Goal: Information Seeking & Learning: Check status

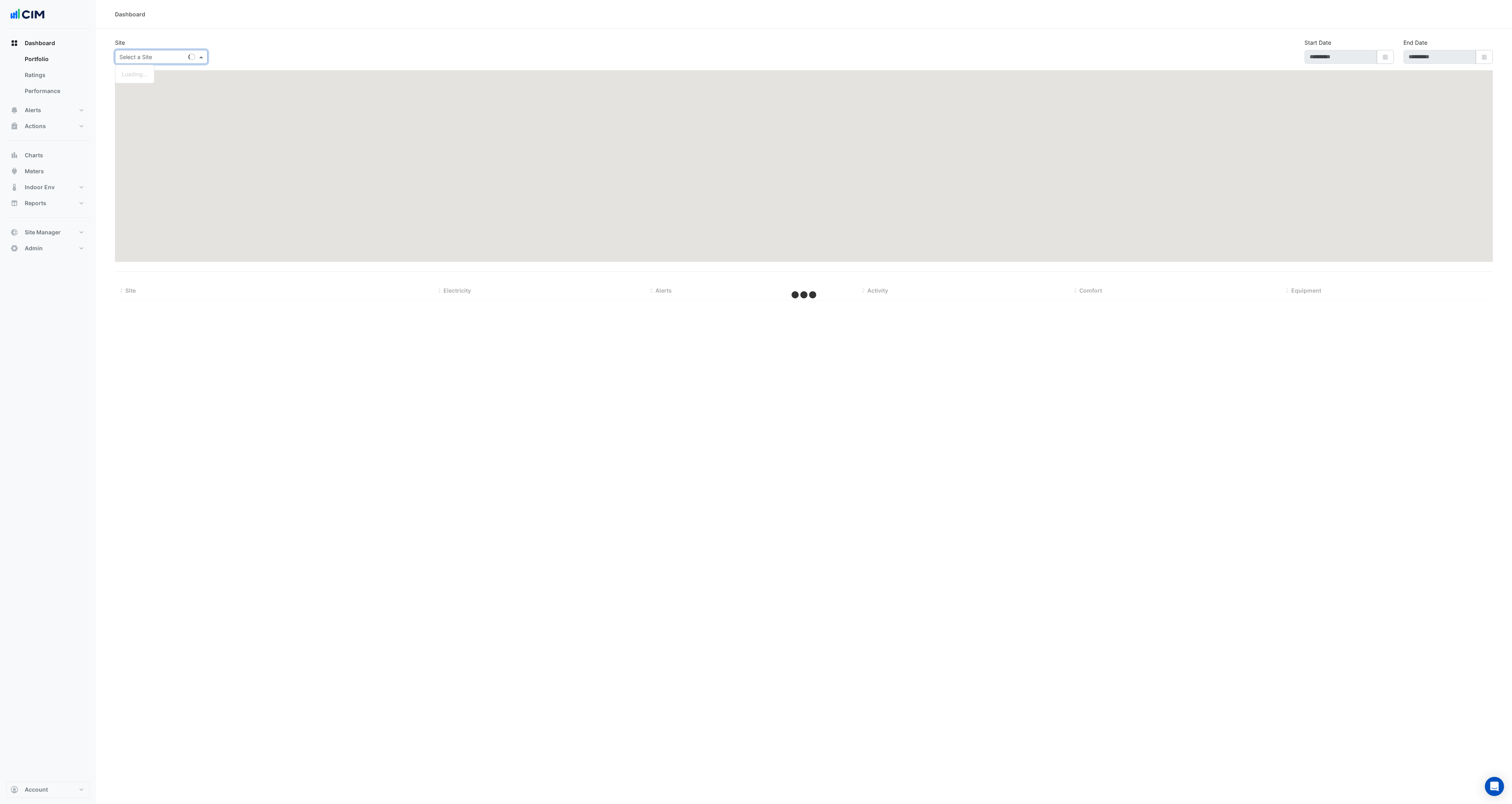
click at [200, 61] on div "Select a Site" at bounding box center [161, 57] width 93 height 14
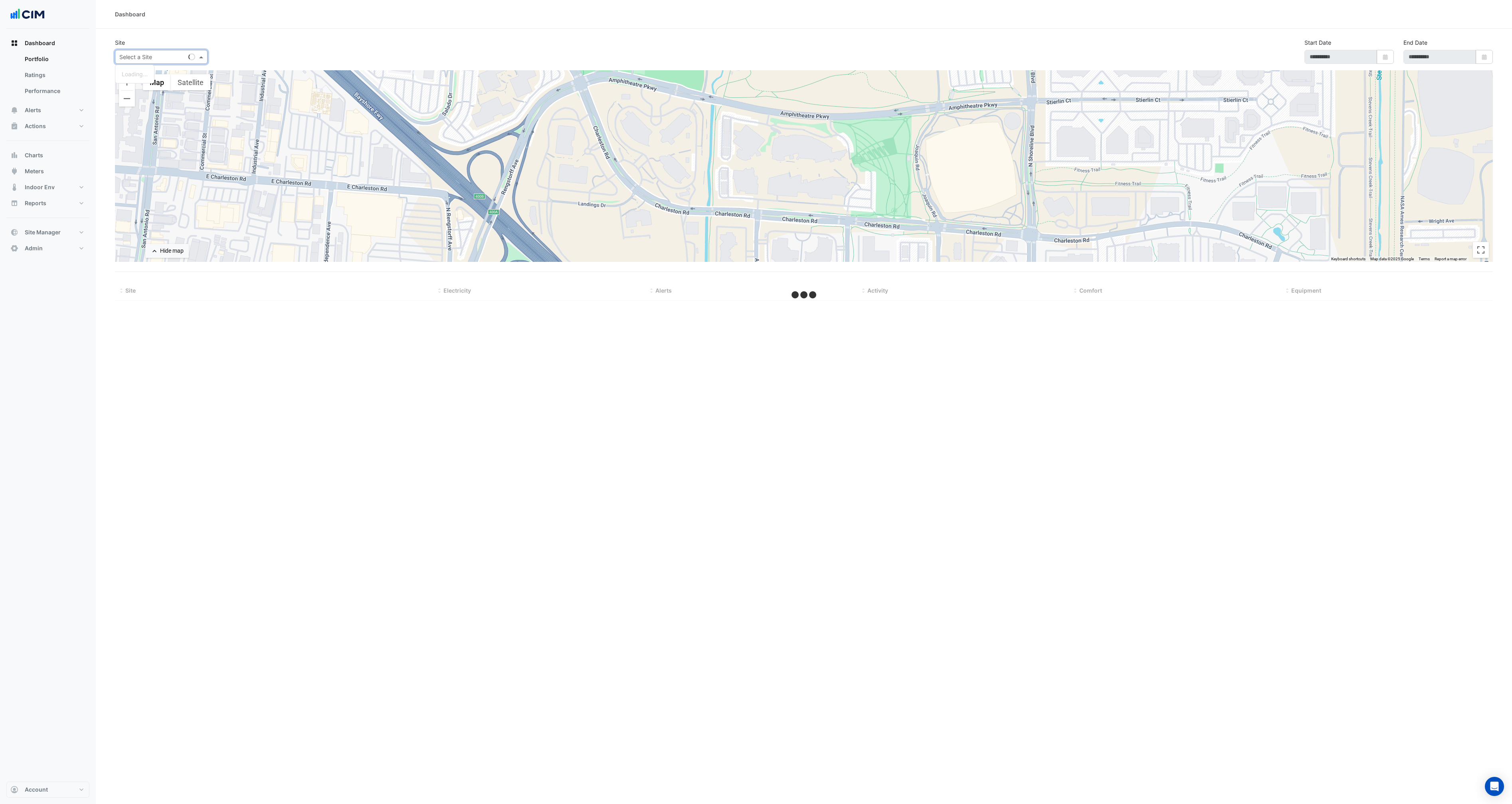
type input "*"
type input "**********"
select select "***"
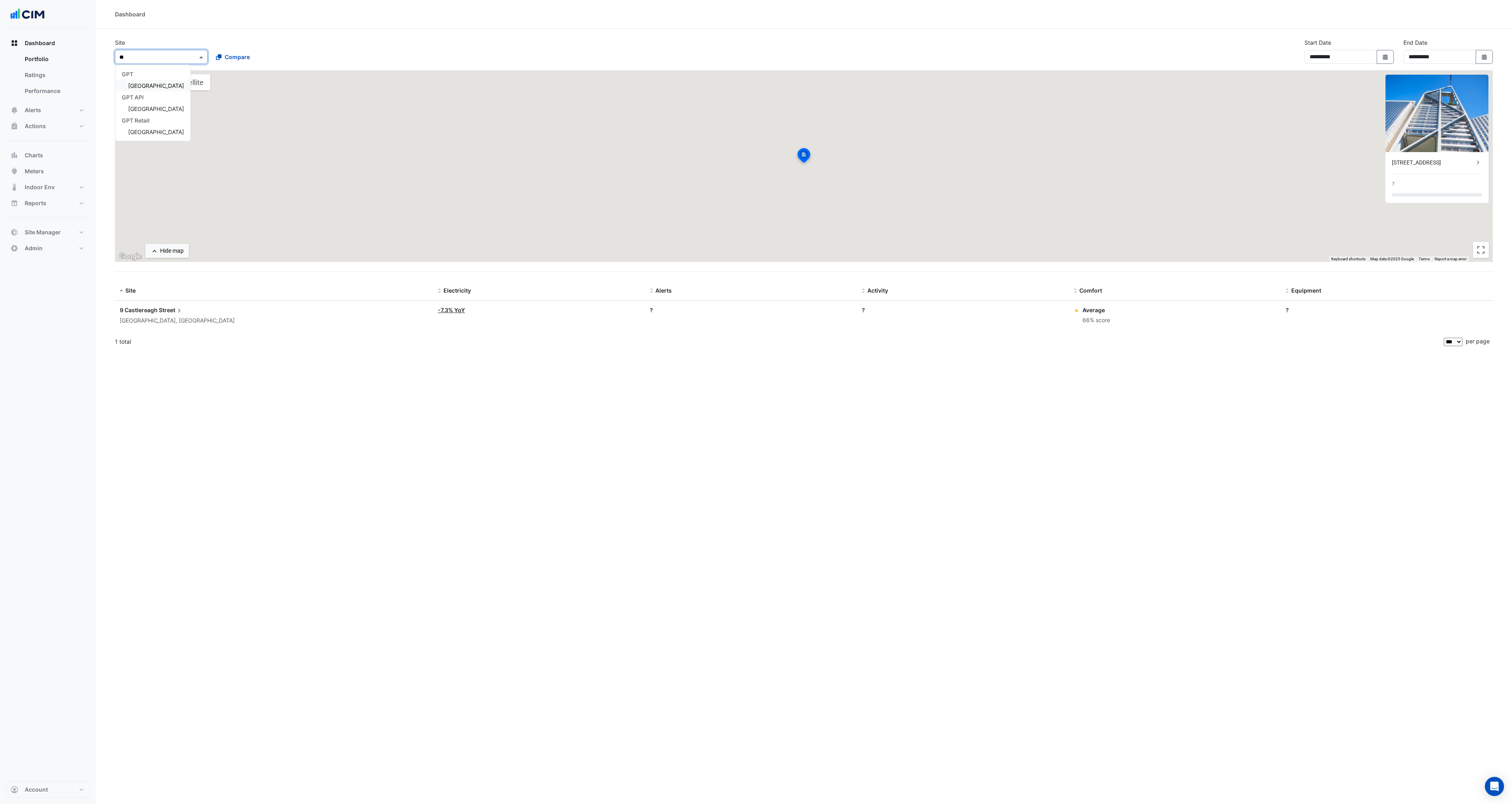
type input "*"
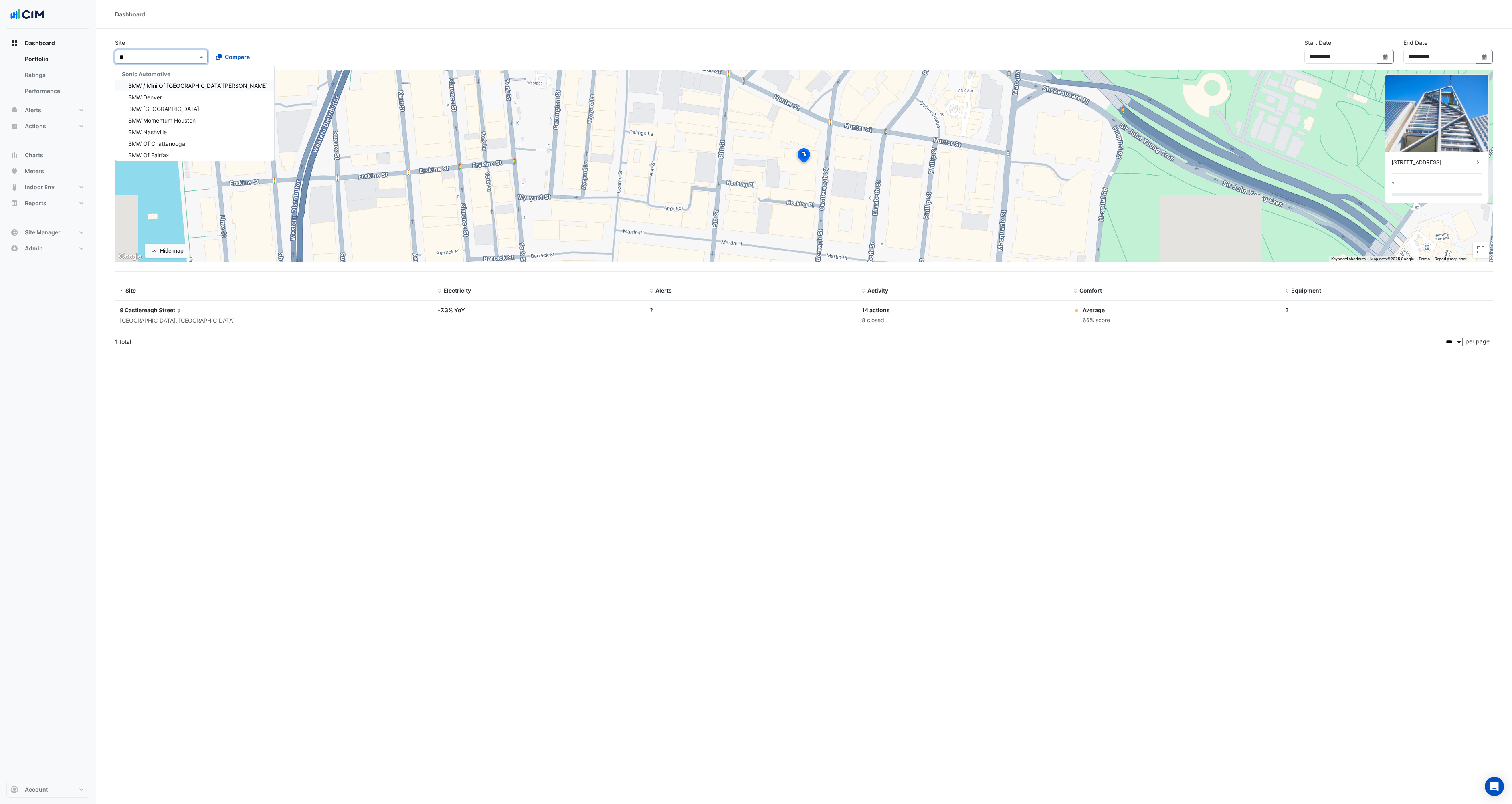
type input "***"
click at [182, 123] on span "BMW Momentum Houston" at bounding box center [162, 120] width 68 height 7
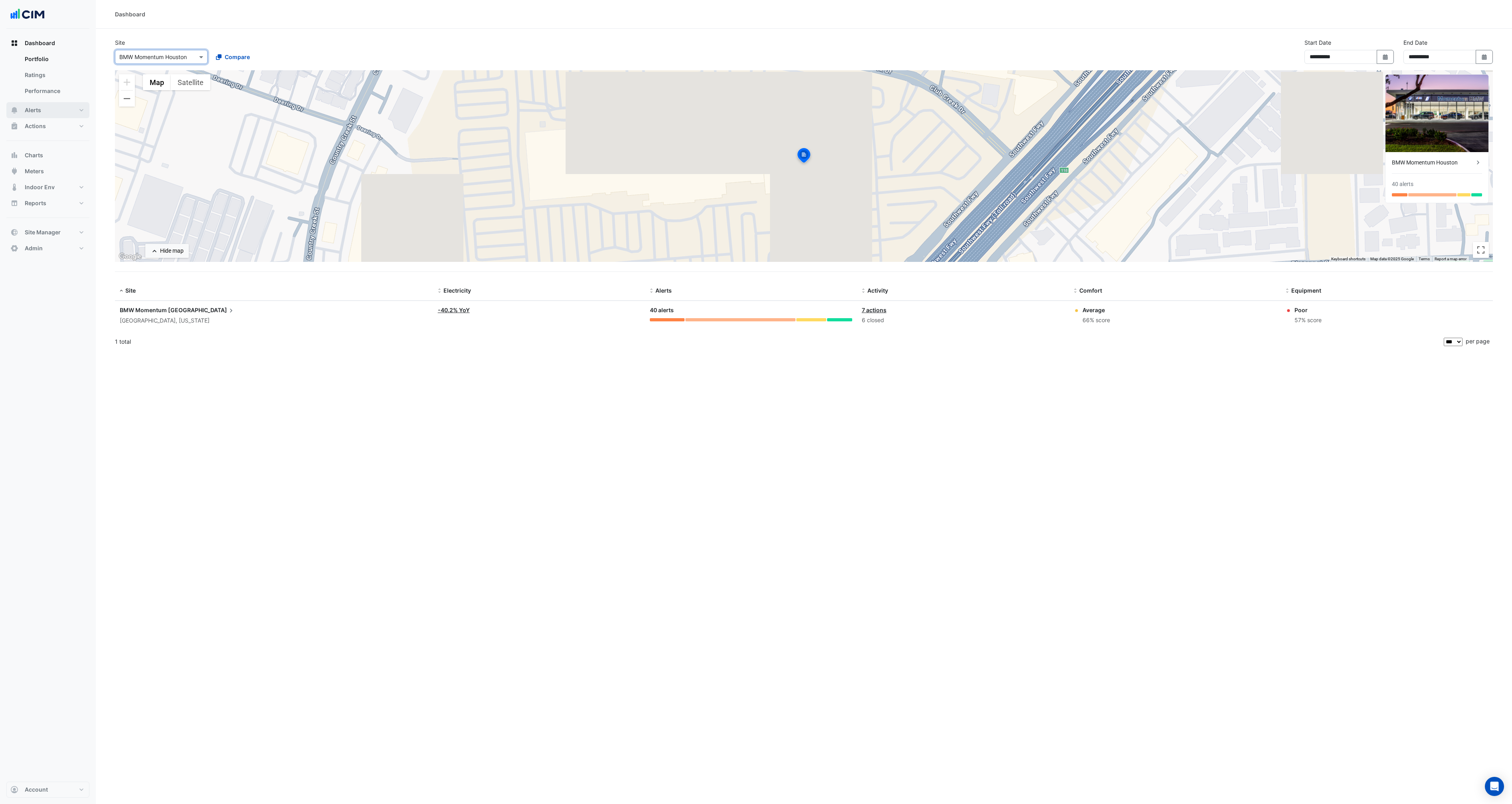
click at [28, 105] on button "Alerts" at bounding box center [48, 110] width 83 height 16
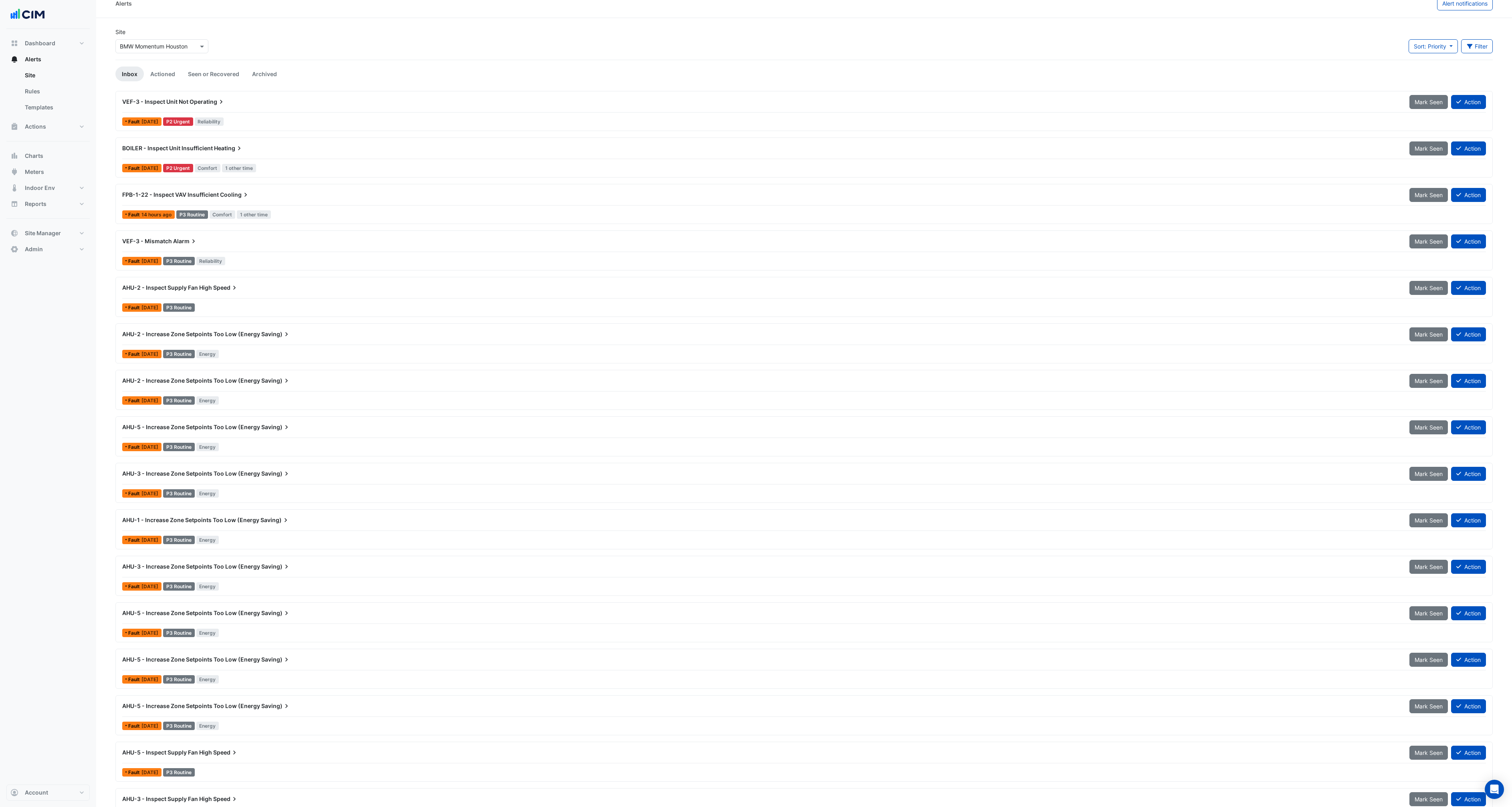
scroll to position [31, 0]
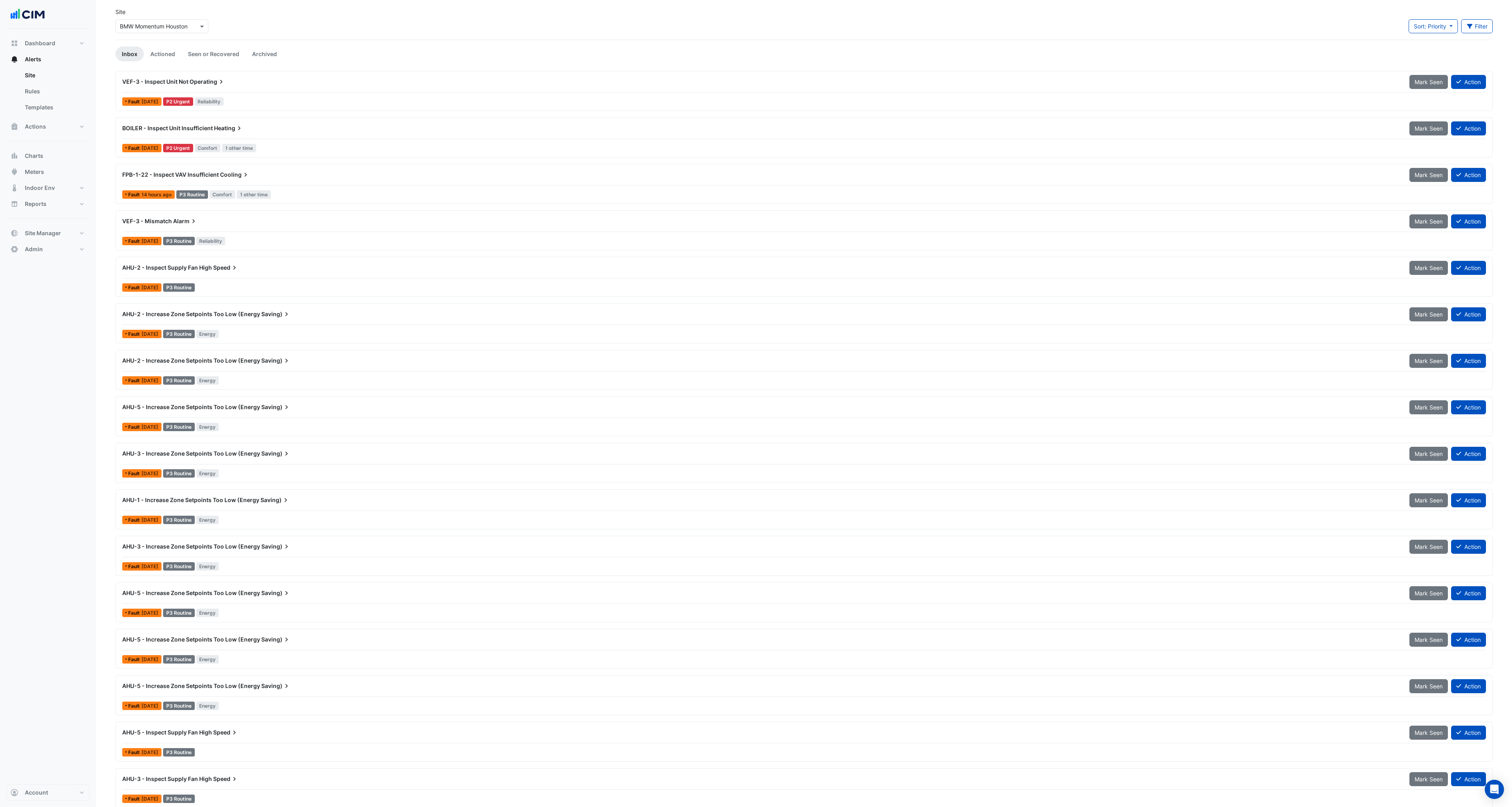
click at [271, 685] on span "Saving)" at bounding box center [276, 686] width 29 height 8
click at [242, 643] on div "AHU-5 - Increase Zone Setpoints Too Low (Energy Saving)" at bounding box center [761, 639] width 1277 height 8
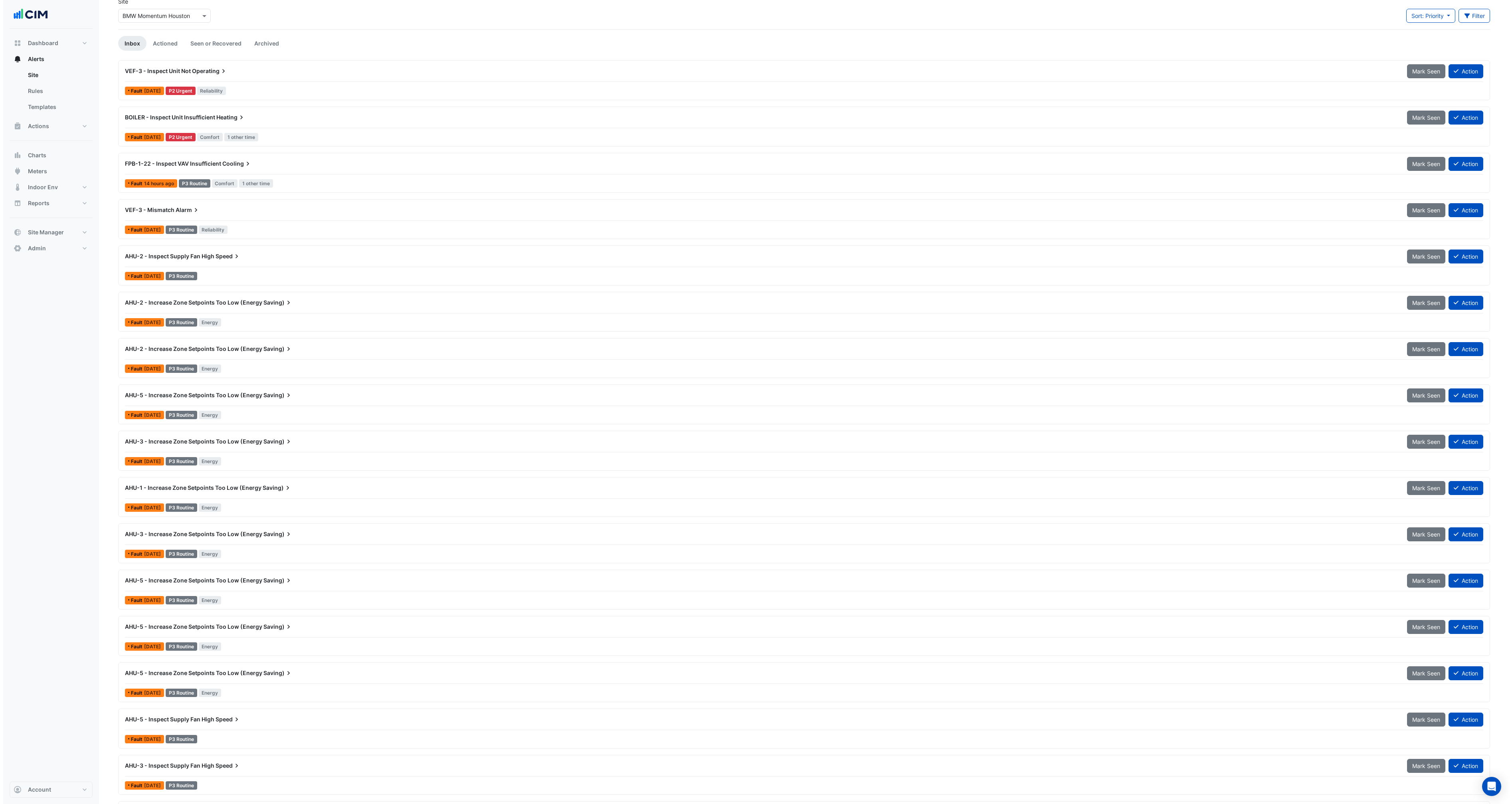
scroll to position [41, 0]
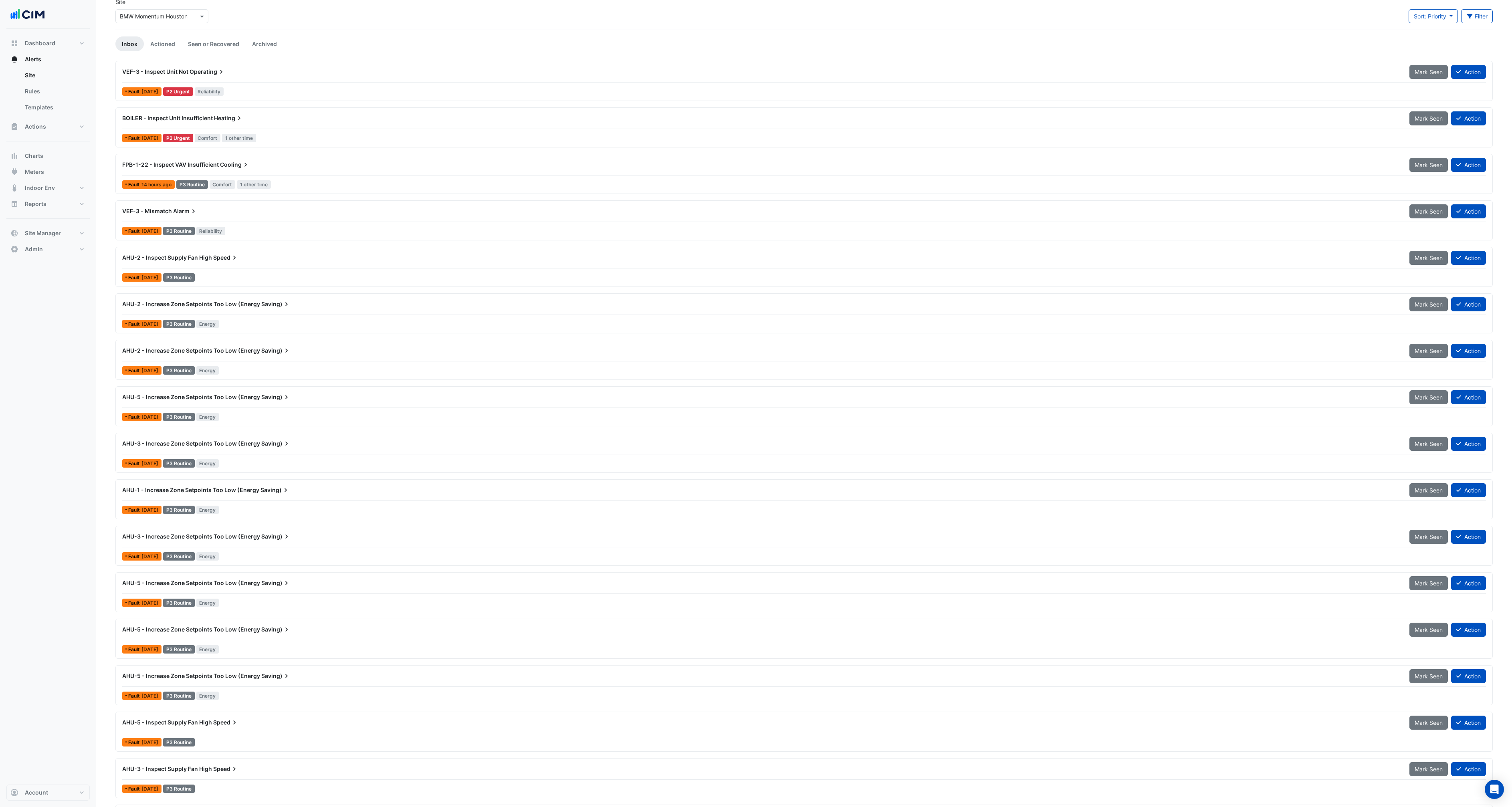
click at [237, 585] on span "AHU-5 - Increase Zone Setpoints Too Low (Energy" at bounding box center [191, 582] width 138 height 7
click at [250, 633] on div "AHU-5 - Increase Zone Setpoints Too Low (Energy Saving)" at bounding box center [761, 629] width 1277 height 8
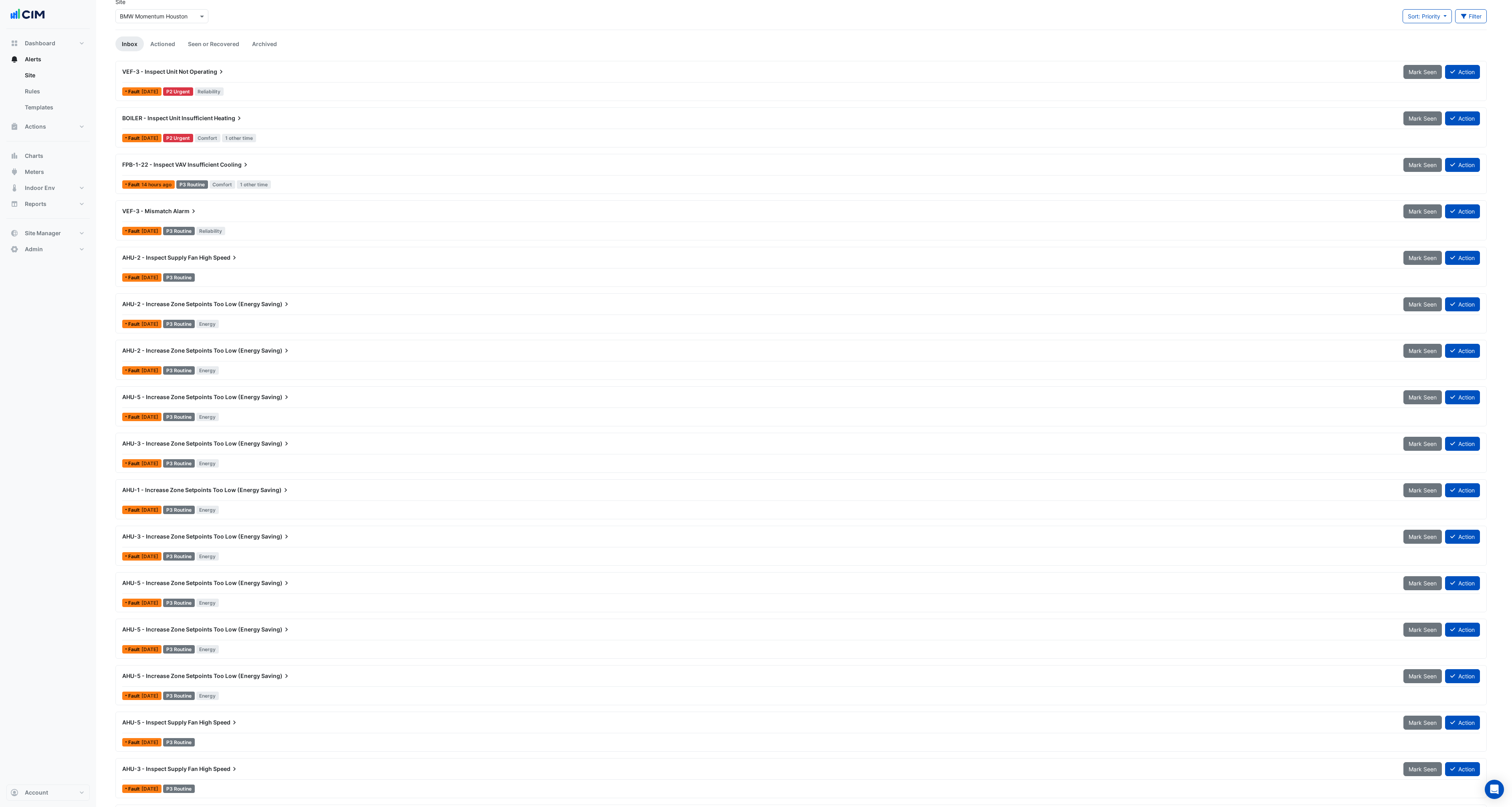
click at [257, 693] on div "Fault [DATE] P3 Routine Energy" at bounding box center [801, 696] width 1359 height 11
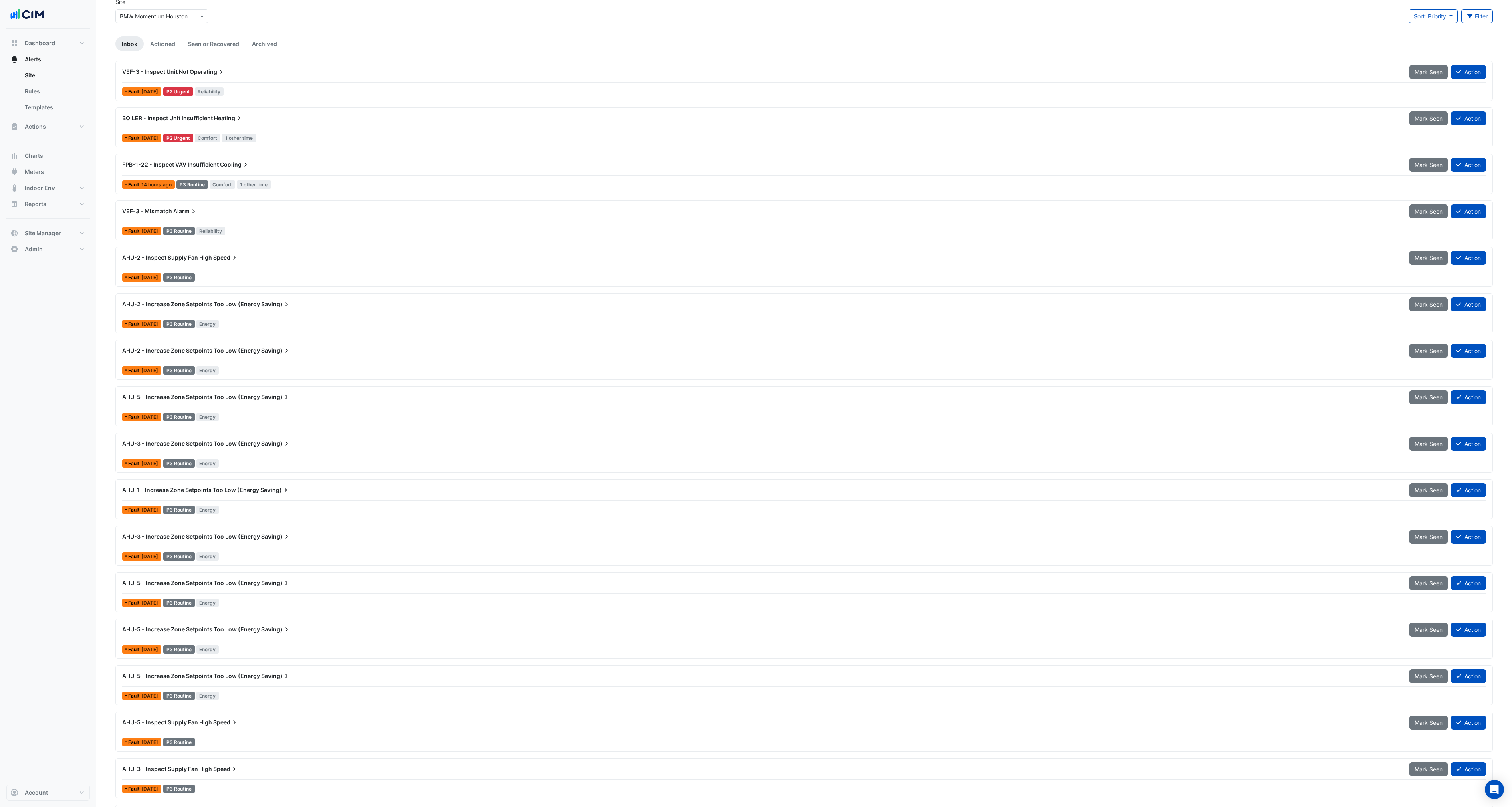
click at [249, 590] on div "AHU-5 - Increase Zone Setpoints Too Low (Energy Saving) Mark Seen Action" at bounding box center [804, 584] width 1364 height 18
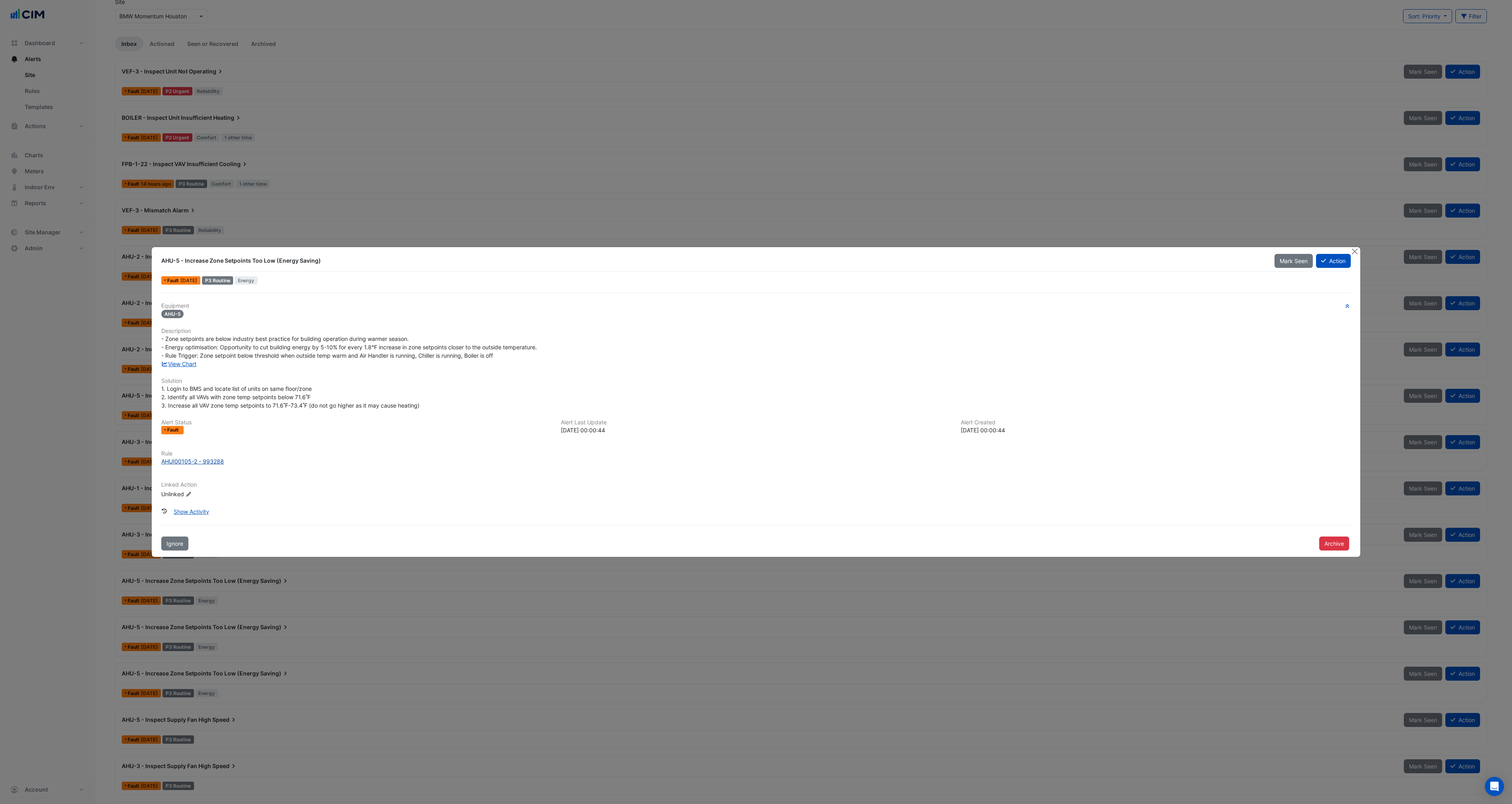
click at [214, 458] on div "AHUI00105-2 - 993288" at bounding box center [192, 461] width 63 height 8
click at [330, 607] on ngb-modal-window "AHU-5 - Increase Zone Setpoints Too Low (Energy Saving) Mark Seen Action Fault …" at bounding box center [756, 402] width 1512 height 804
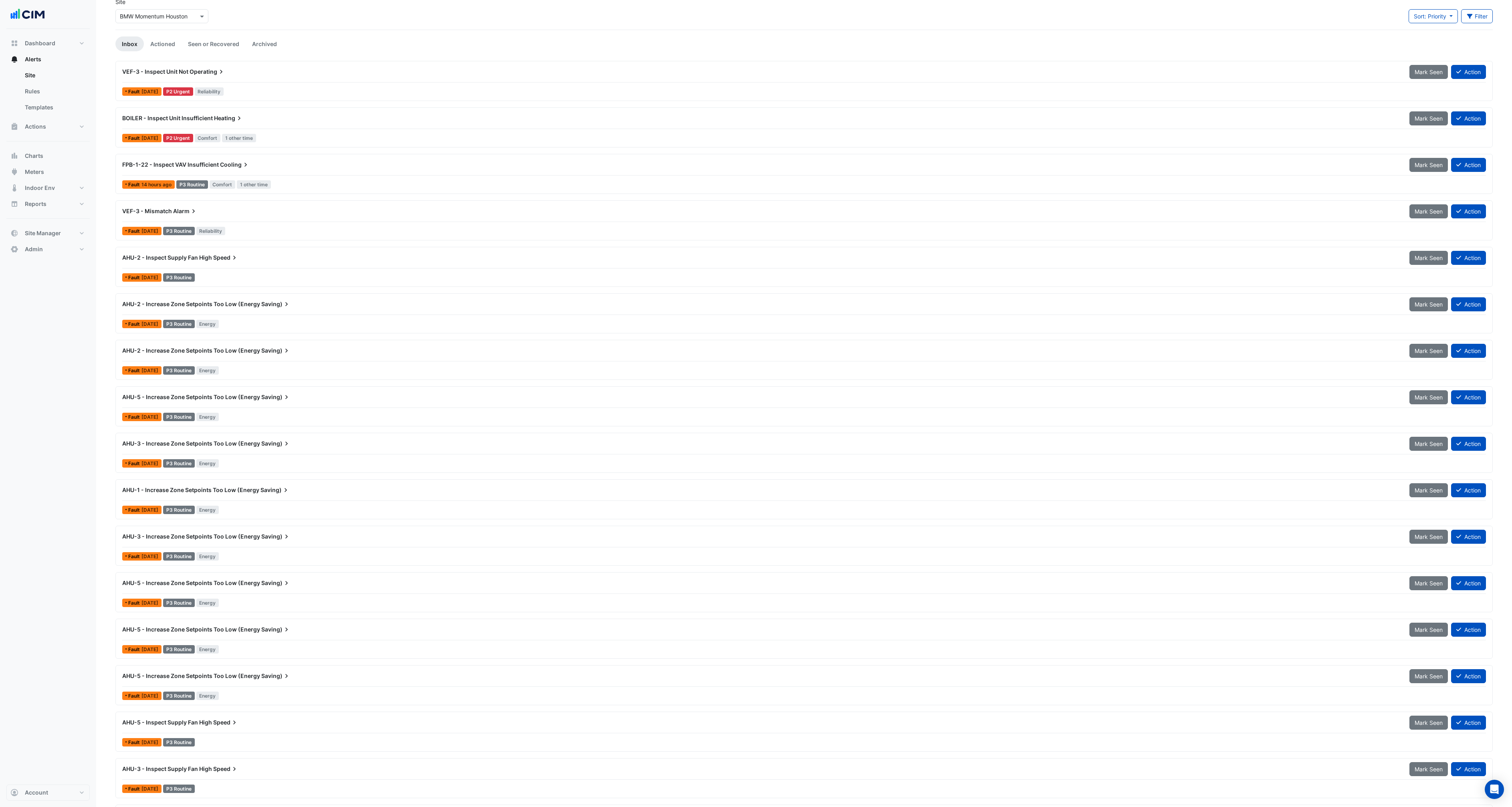
click at [260, 644] on div "Fault [DATE] P3 Routine Energy" at bounding box center [804, 649] width 1365 height 11
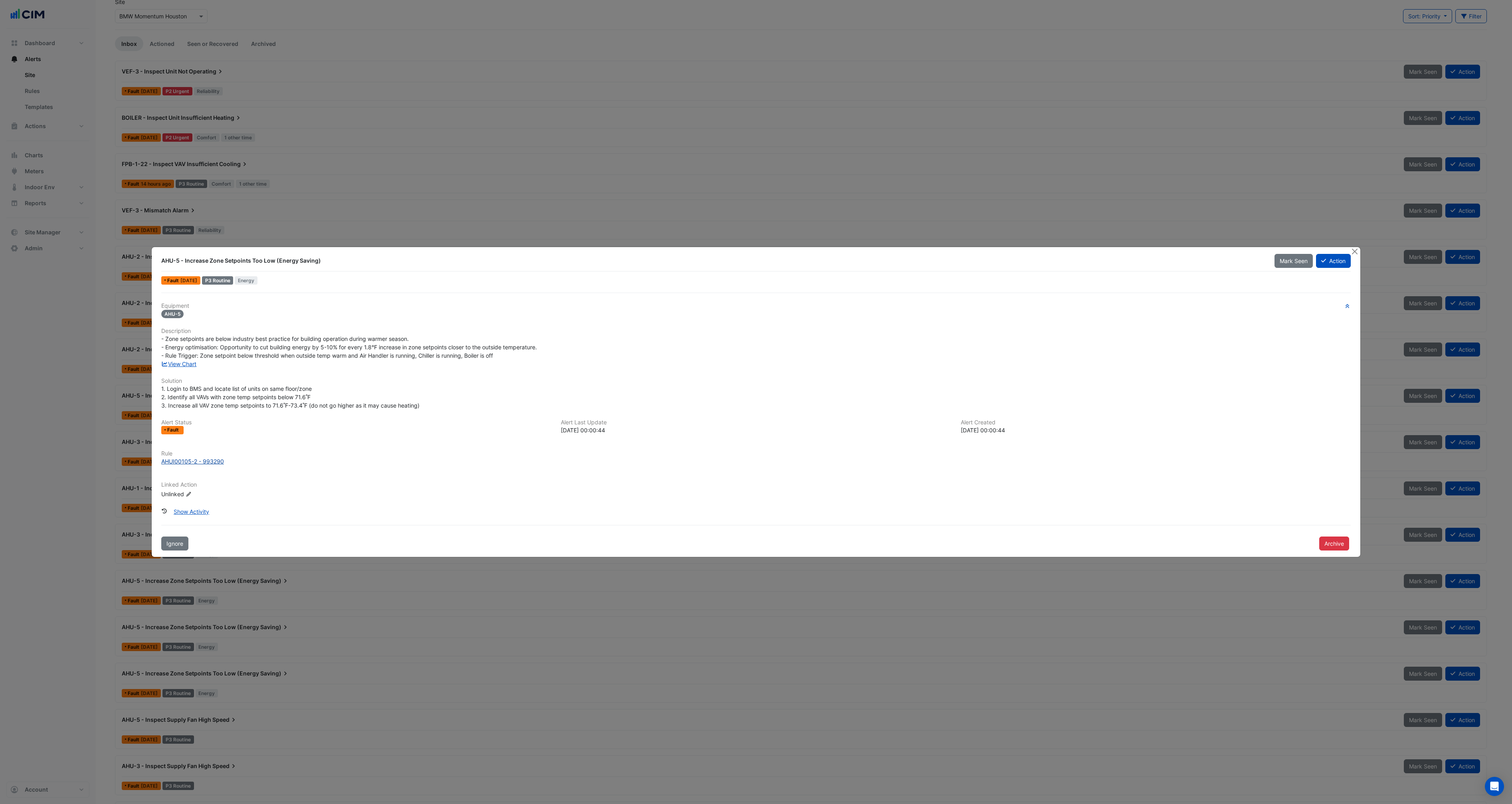
click at [210, 464] on div "AHUI00105-2 - 993290" at bounding box center [192, 461] width 63 height 8
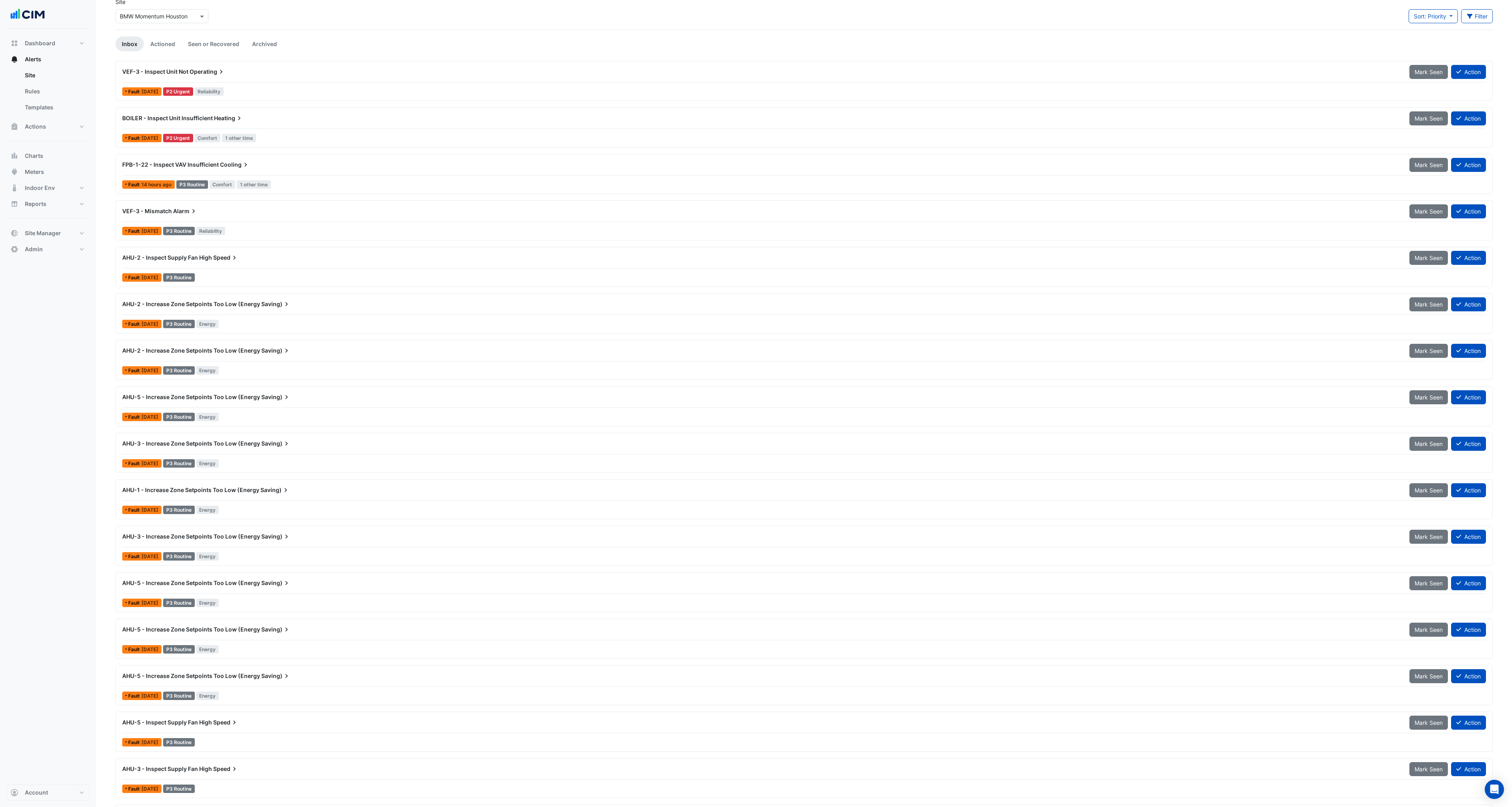
click at [261, 676] on span "Saving)" at bounding box center [276, 676] width 29 height 8
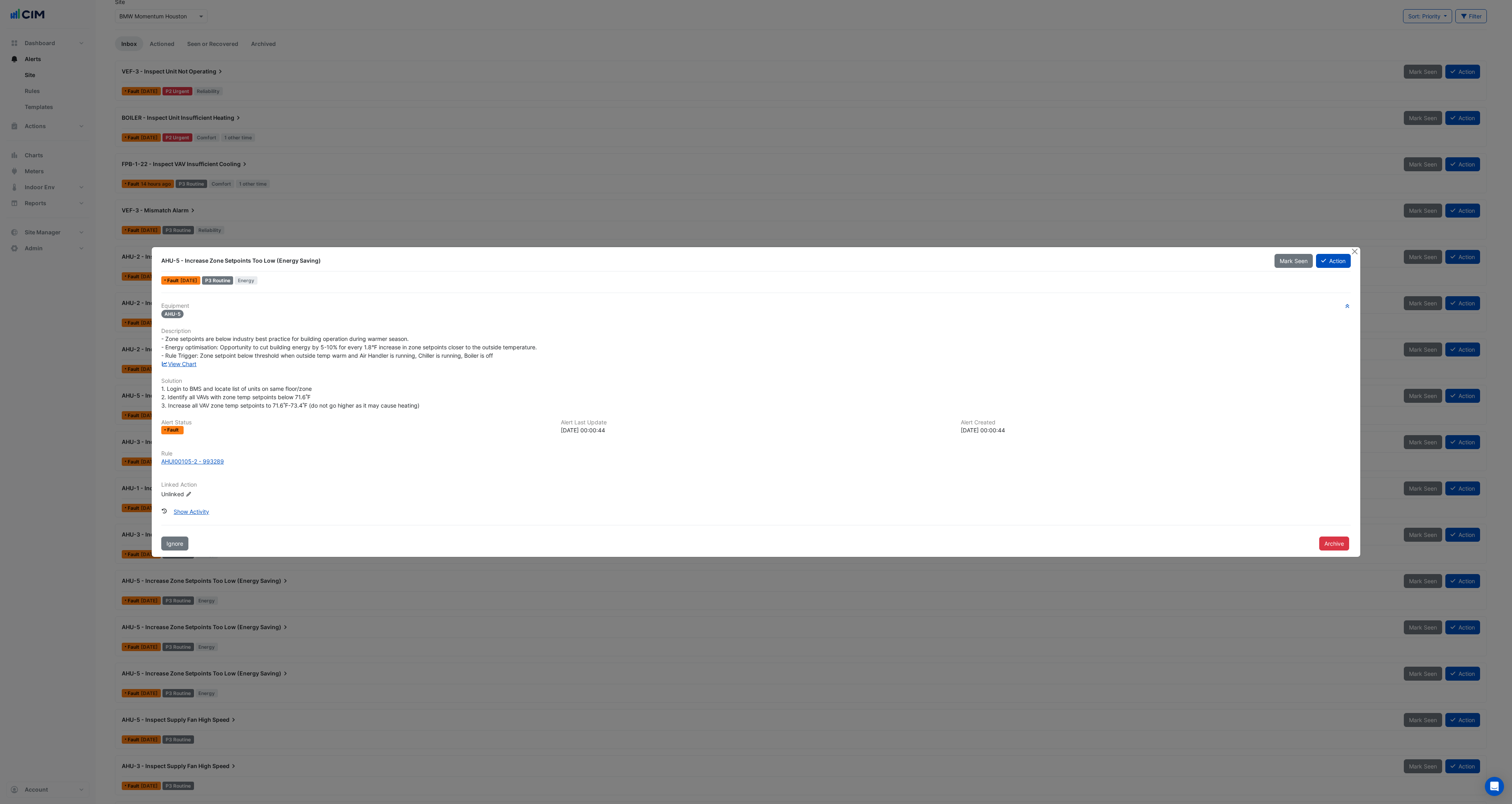
click at [201, 454] on h6 "Rule" at bounding box center [756, 453] width 1189 height 7
click at [198, 461] on div "AHUI00105-2 - 993289" at bounding box center [192, 461] width 63 height 8
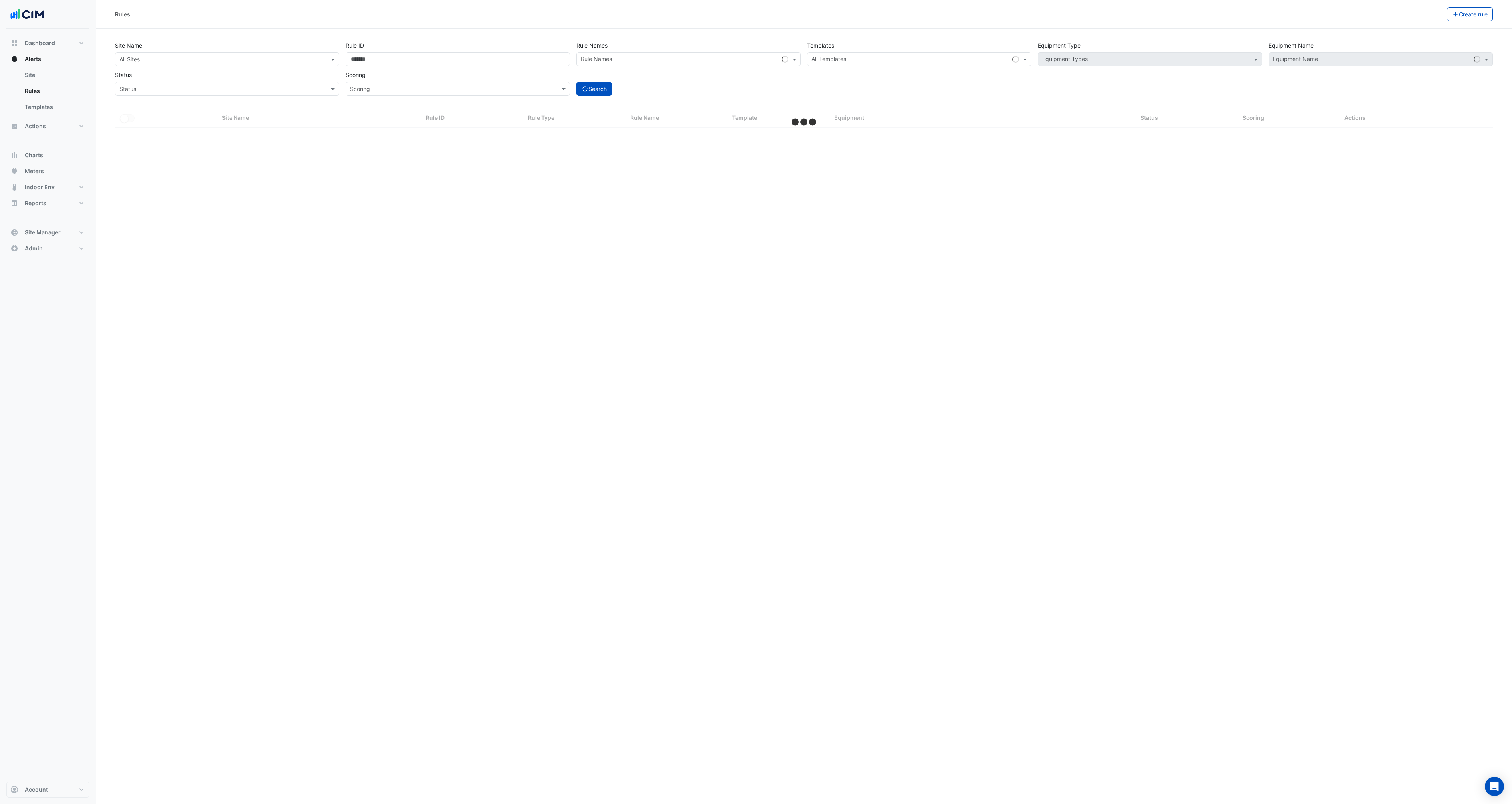
select select "***"
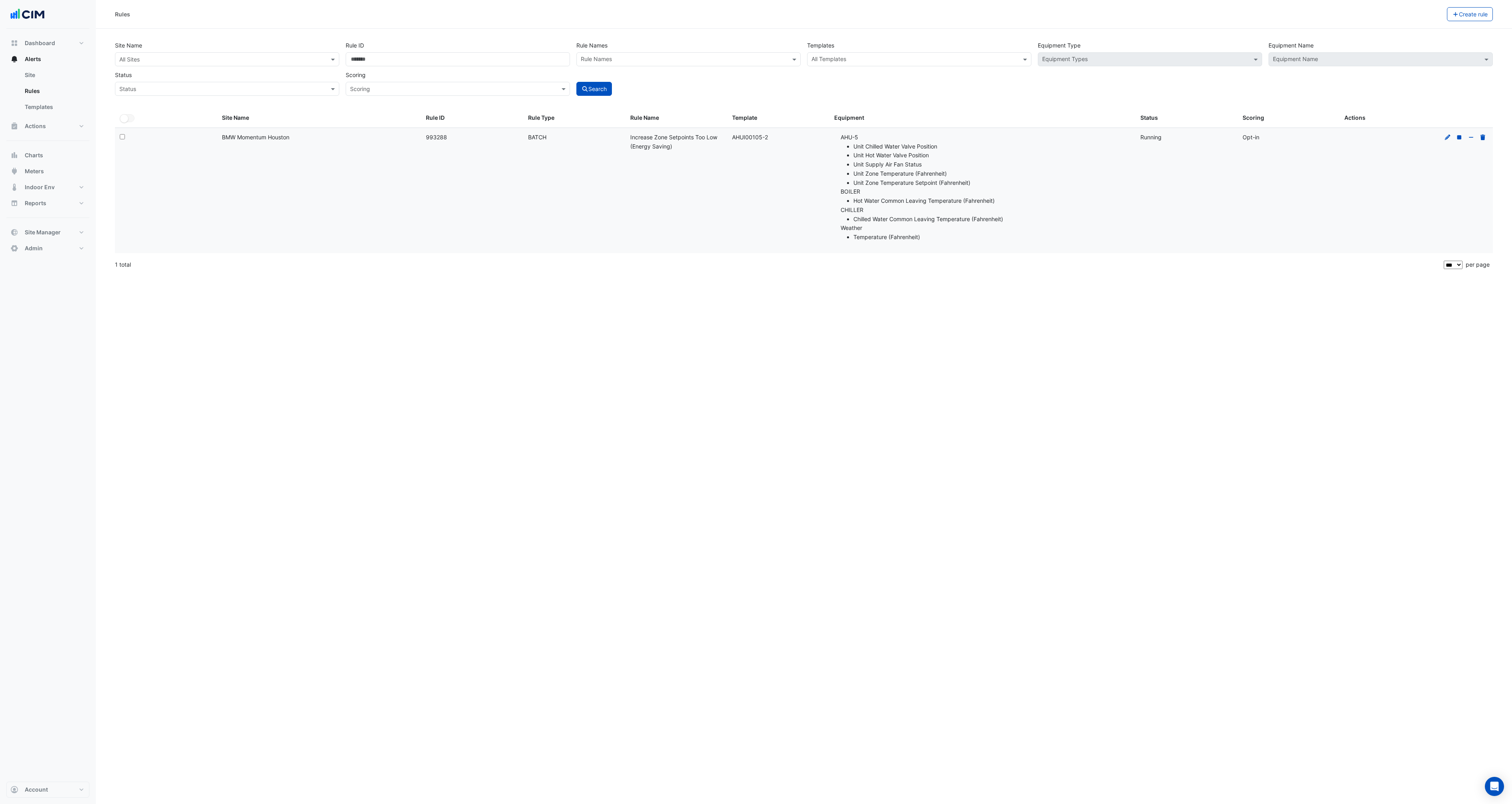
click at [763, 135] on div "Template: AHUI00105-2" at bounding box center [778, 137] width 93 height 9
click at [440, 140] on div "Rule ID: 993288" at bounding box center [472, 137] width 93 height 9
click at [440, 139] on div "Rule ID: 993288" at bounding box center [472, 137] width 93 height 9
copy div "993288"
click at [430, 137] on div "Rule ID: 993288" at bounding box center [472, 137] width 93 height 9
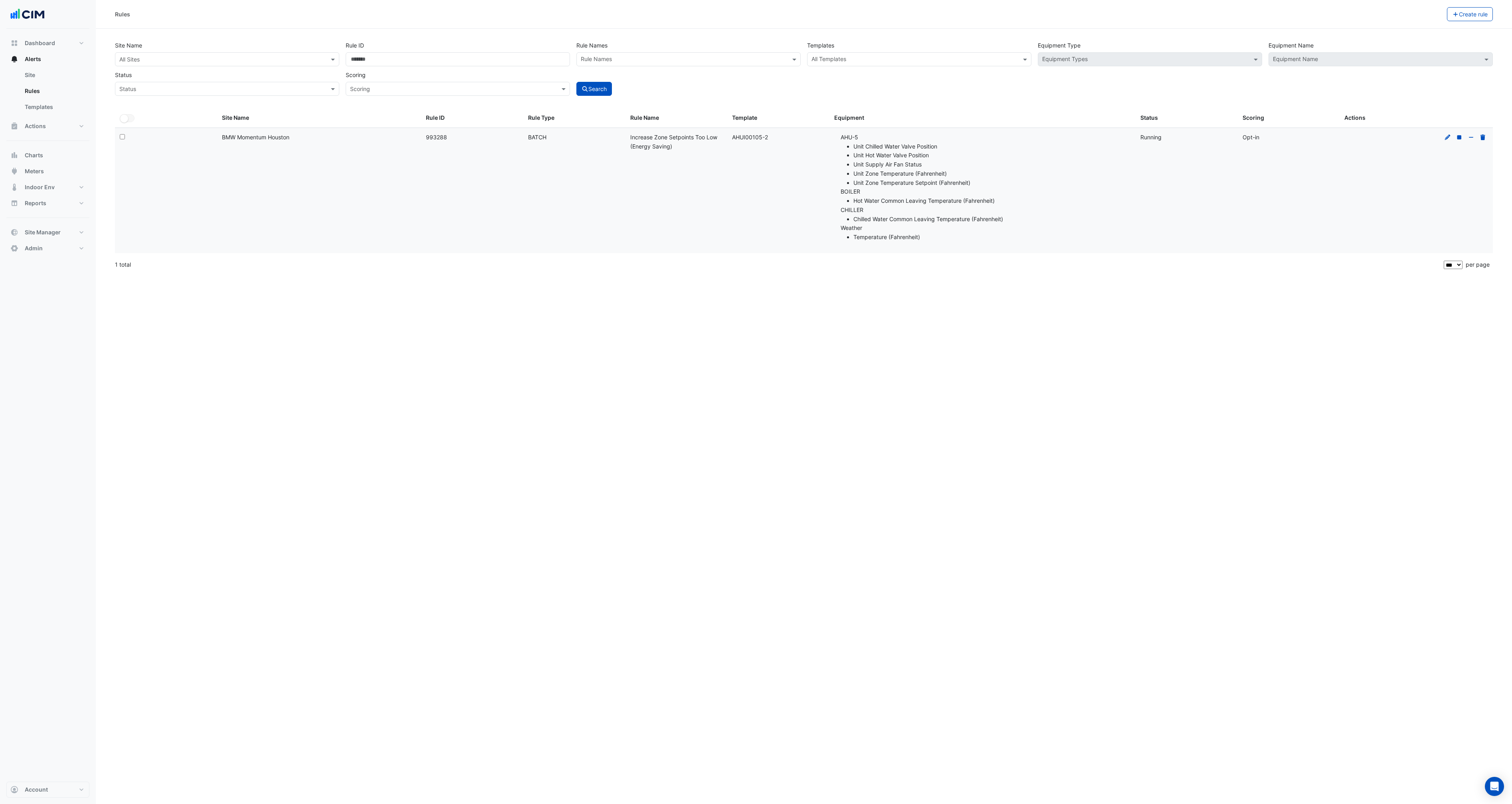
click at [430, 137] on div "Rule ID: 993288" at bounding box center [472, 137] width 93 height 9
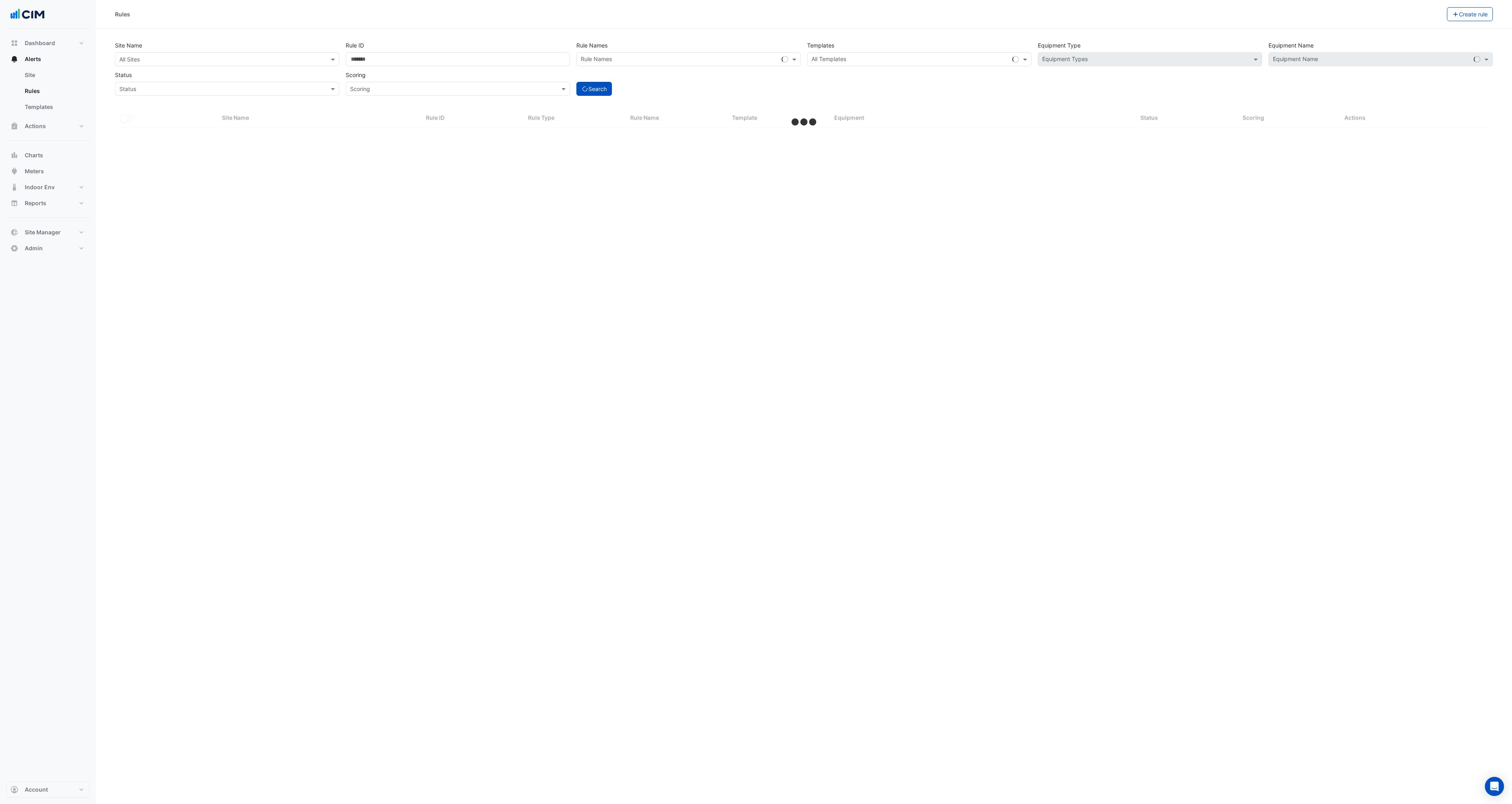
select select "***"
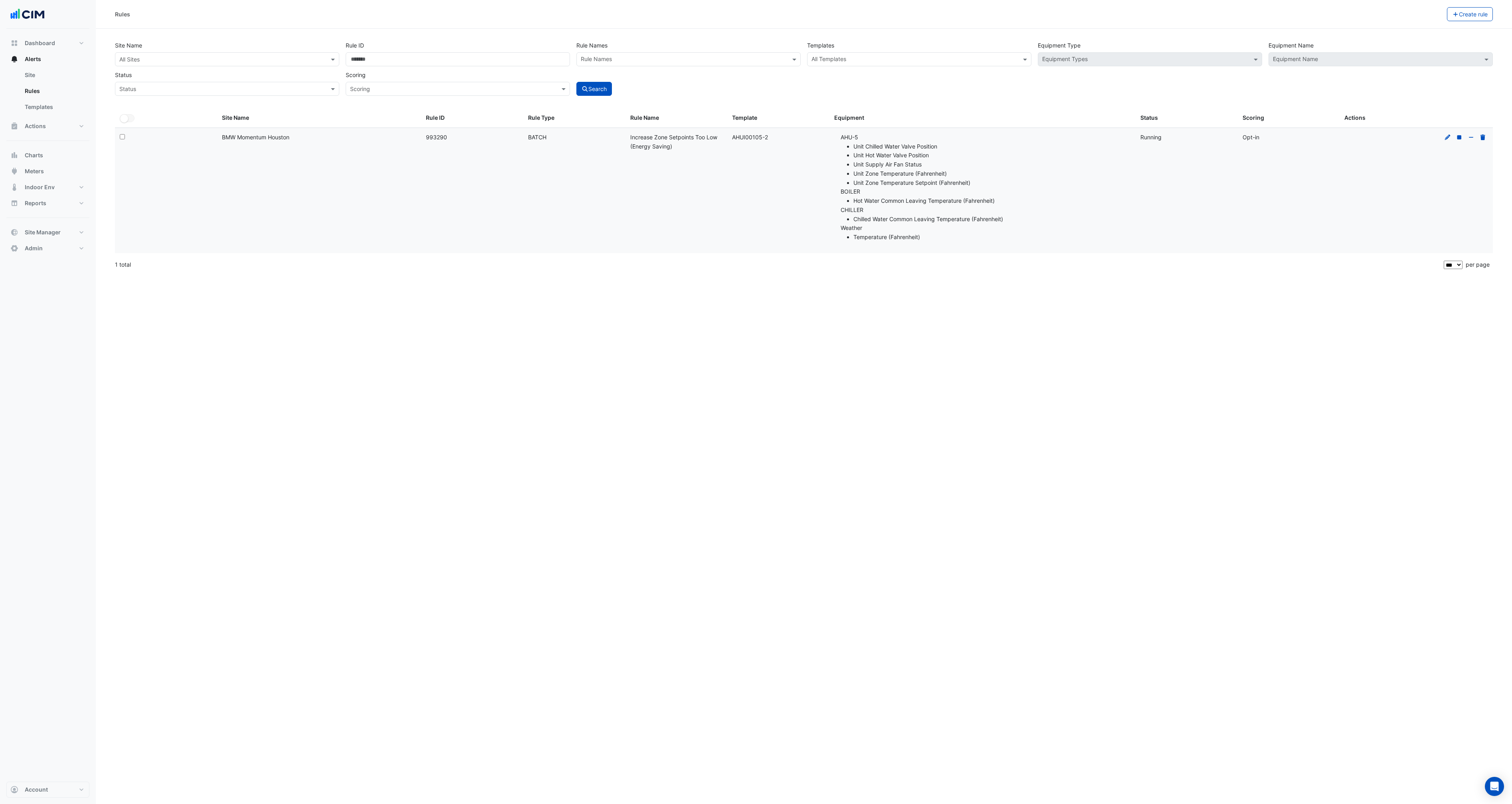
click at [421, 138] on datatable-body-cell "Rule ID: 993290" at bounding box center [472, 190] width 102 height 125
click at [426, 138] on div "Rule ID: 993290" at bounding box center [472, 137] width 93 height 9
copy div "993290"
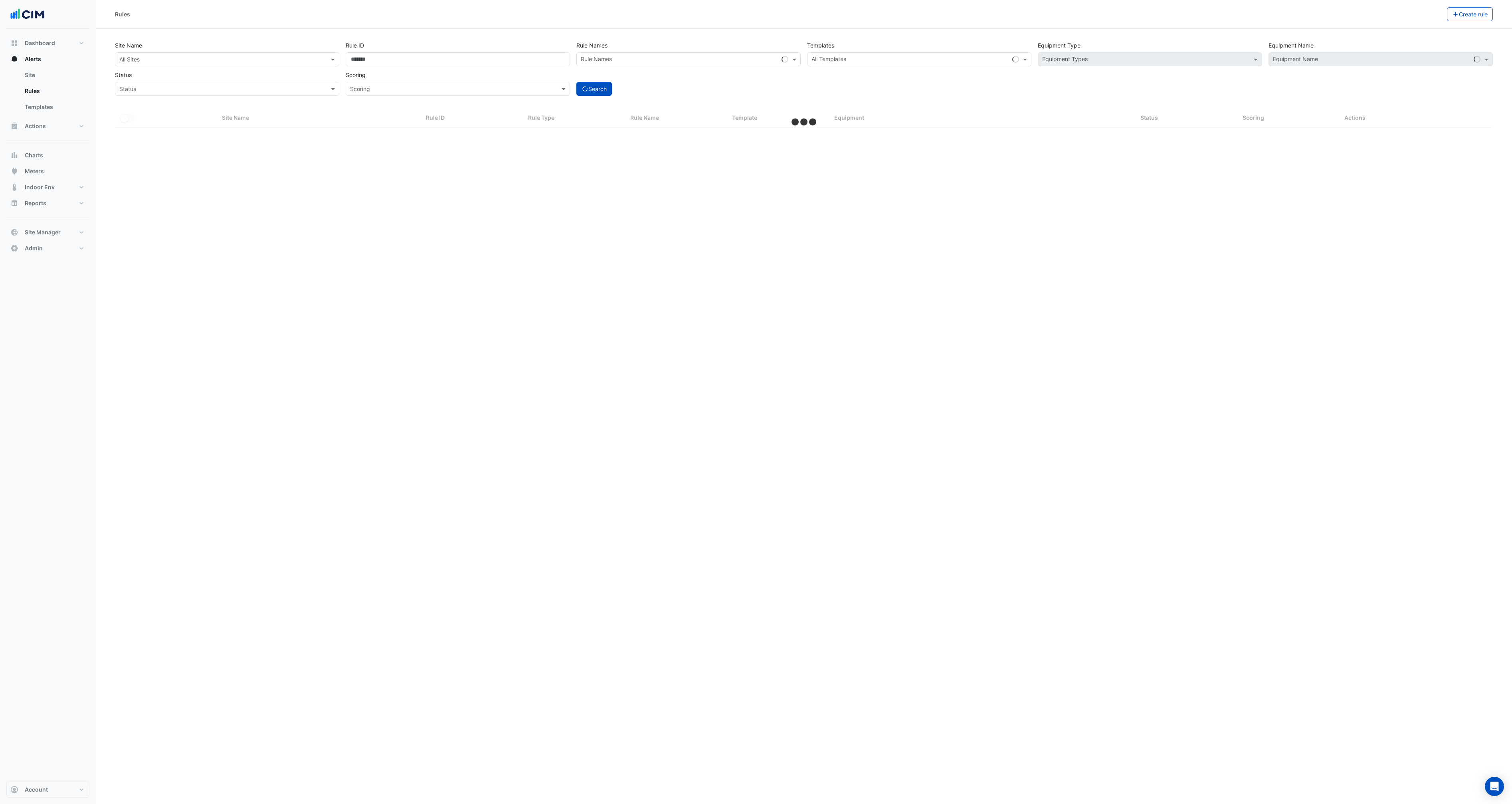
select select "***"
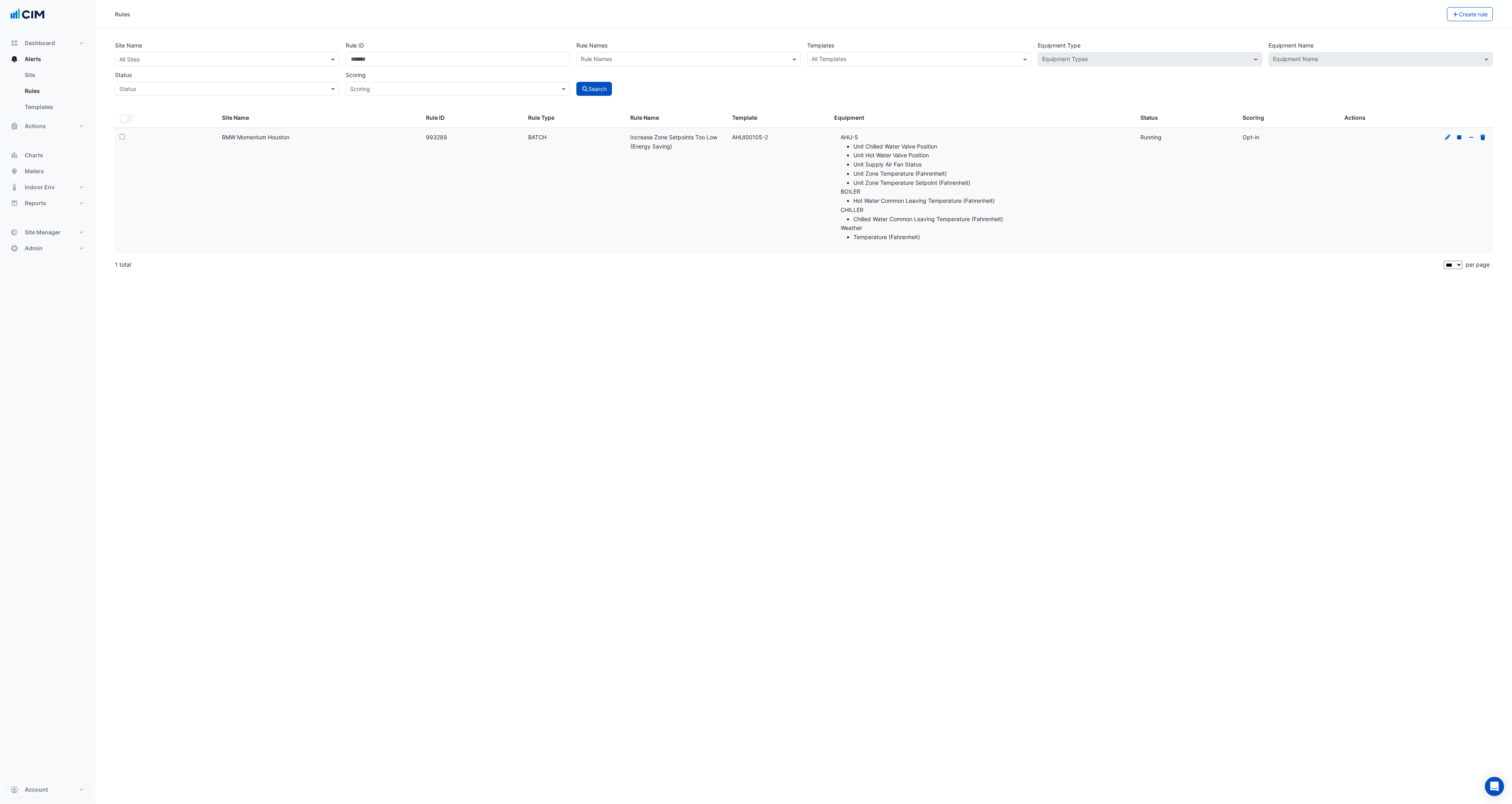
click at [431, 137] on div "Rule ID: 993289" at bounding box center [472, 137] width 93 height 9
copy div "993289"
